Goal: Navigation & Orientation: Find specific page/section

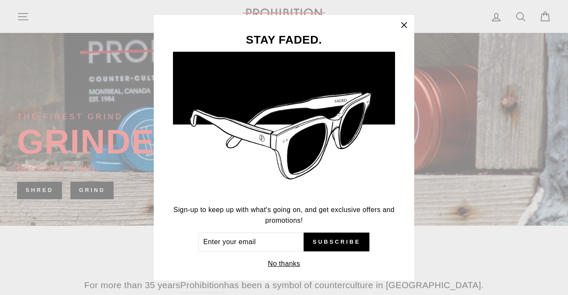
scroll to position [8, 0]
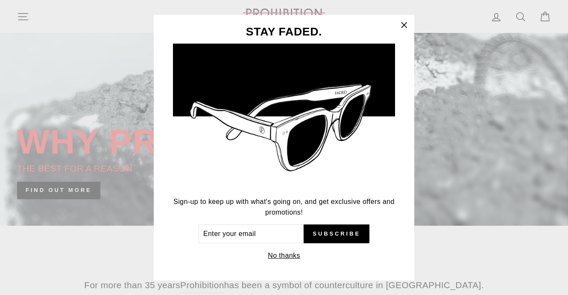
click at [405, 25] on icon "button" at bounding box center [403, 24] width 5 height 5
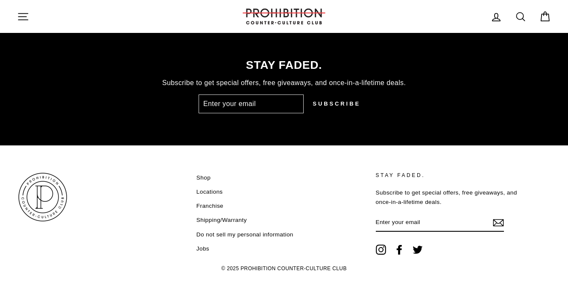
scroll to position [2202, 0]
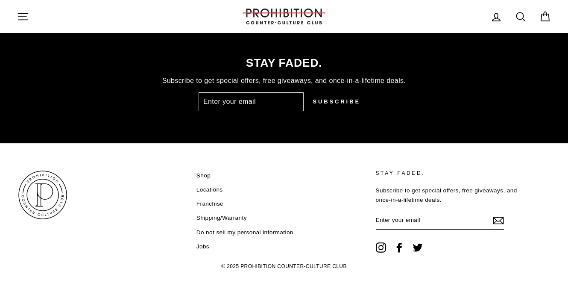
click at [202, 175] on link "Shop" at bounding box center [203, 175] width 14 height 13
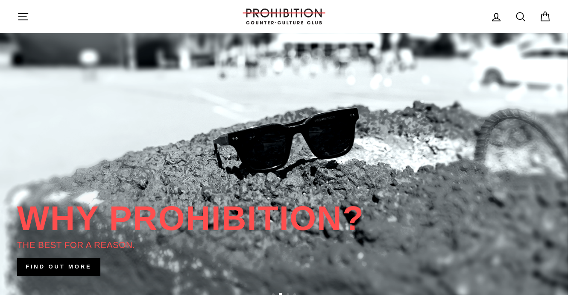
scroll to position [0, 0]
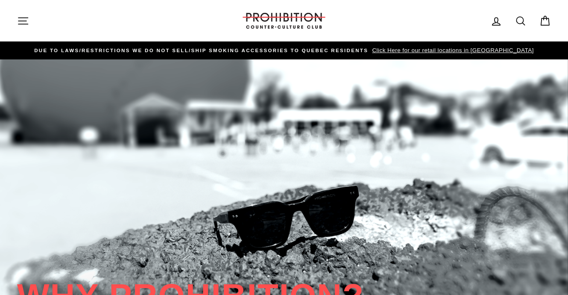
click at [519, 20] on icon at bounding box center [520, 21] width 12 height 12
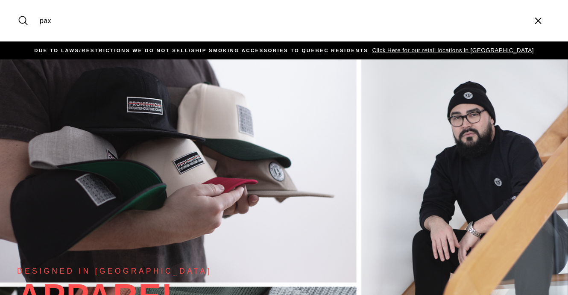
type input "pax"
click at [17, 6] on button "Search" at bounding box center [26, 20] width 18 height 29
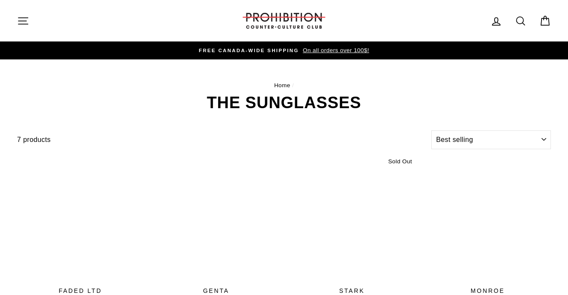
select select "best-selling"
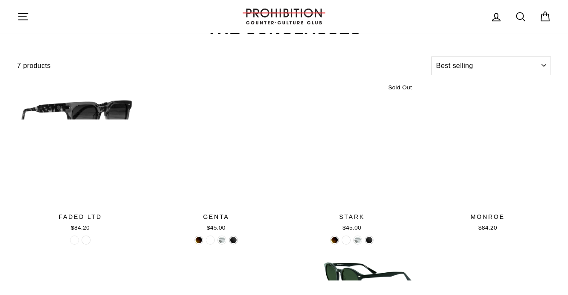
scroll to position [57, 0]
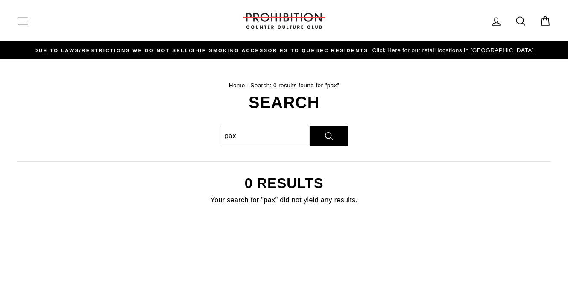
click at [23, 22] on icon "button" at bounding box center [23, 21] width 12 height 12
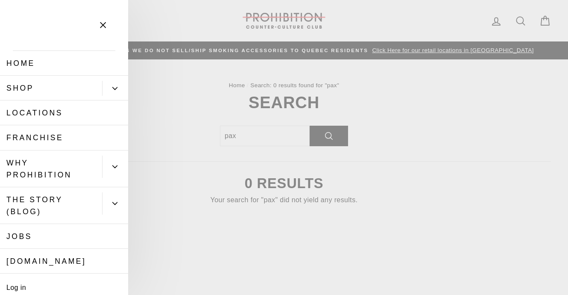
click at [31, 113] on link "Locations" at bounding box center [64, 112] width 128 height 25
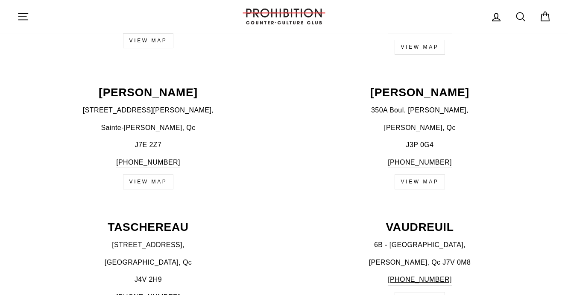
scroll to position [1257, 0]
